Goal: Navigation & Orientation: Find specific page/section

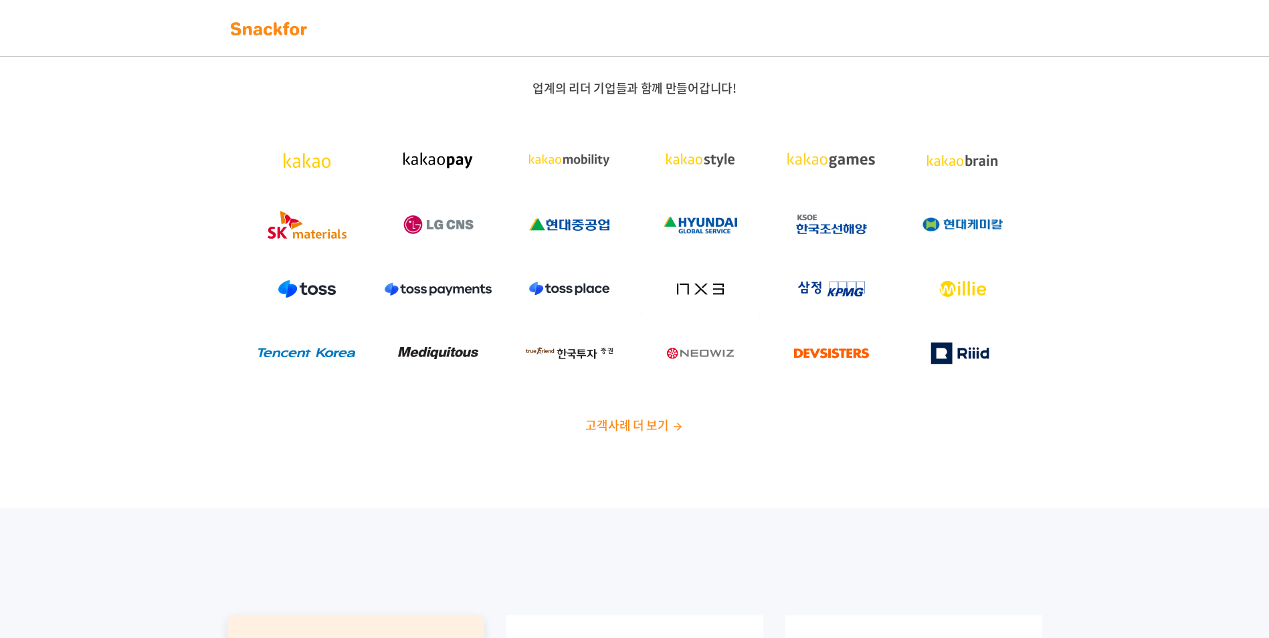
click at [653, 424] on span "고객사례 더 보기" at bounding box center [626, 425] width 83 height 18
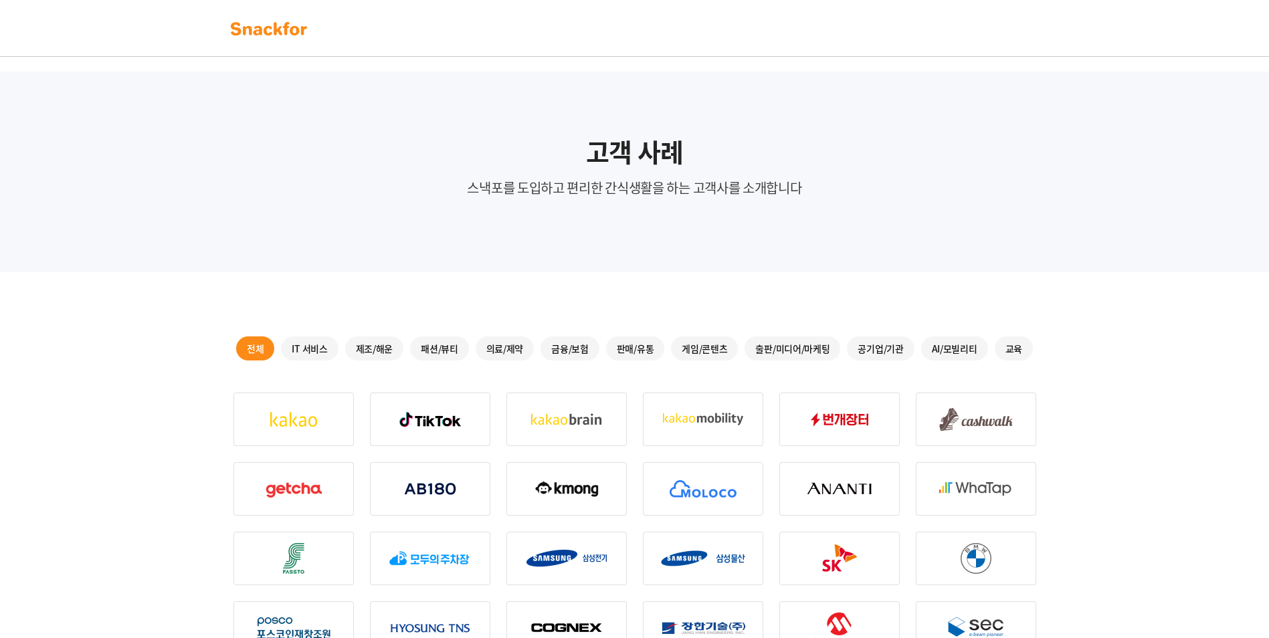
click at [261, 37] on img at bounding box center [269, 28] width 84 height 21
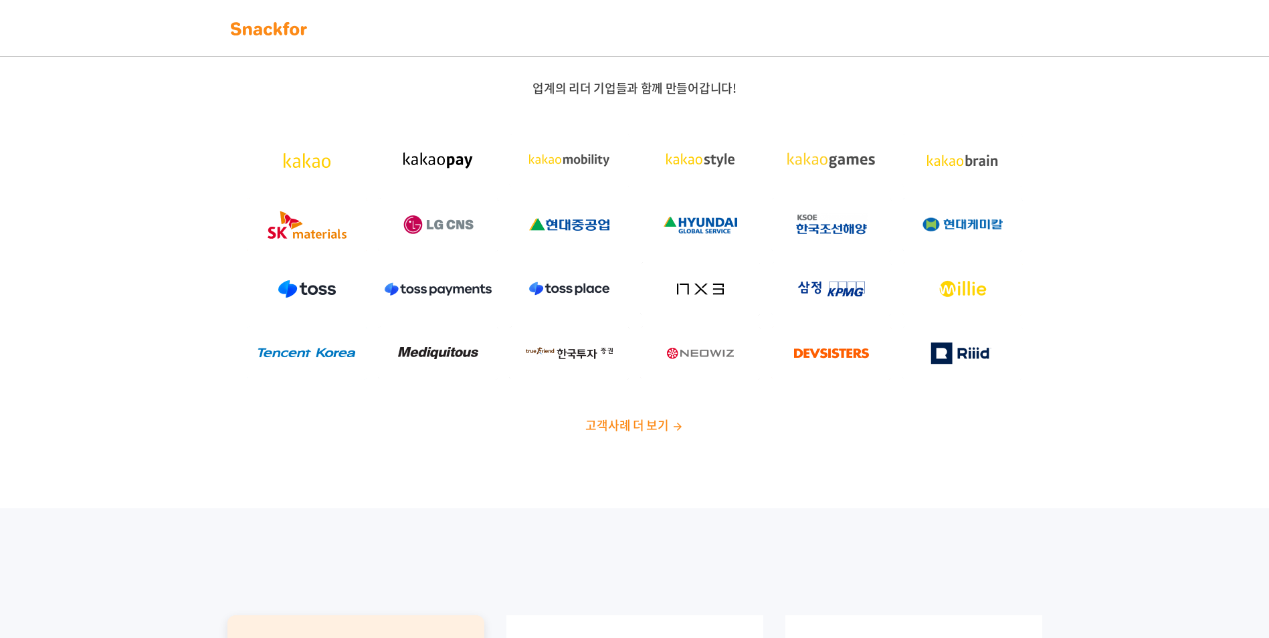
click at [251, 31] on img at bounding box center [269, 28] width 84 height 21
